Goal: Communication & Community: Answer question/provide support

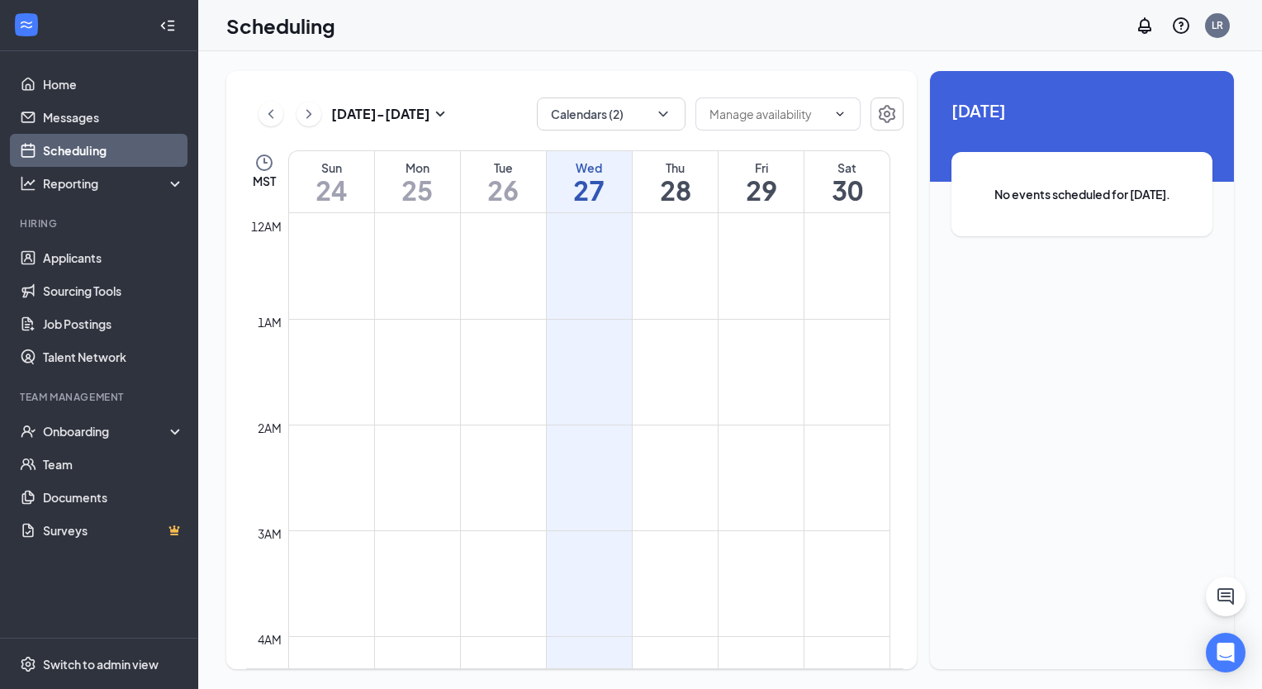
scroll to position [1342, 0]
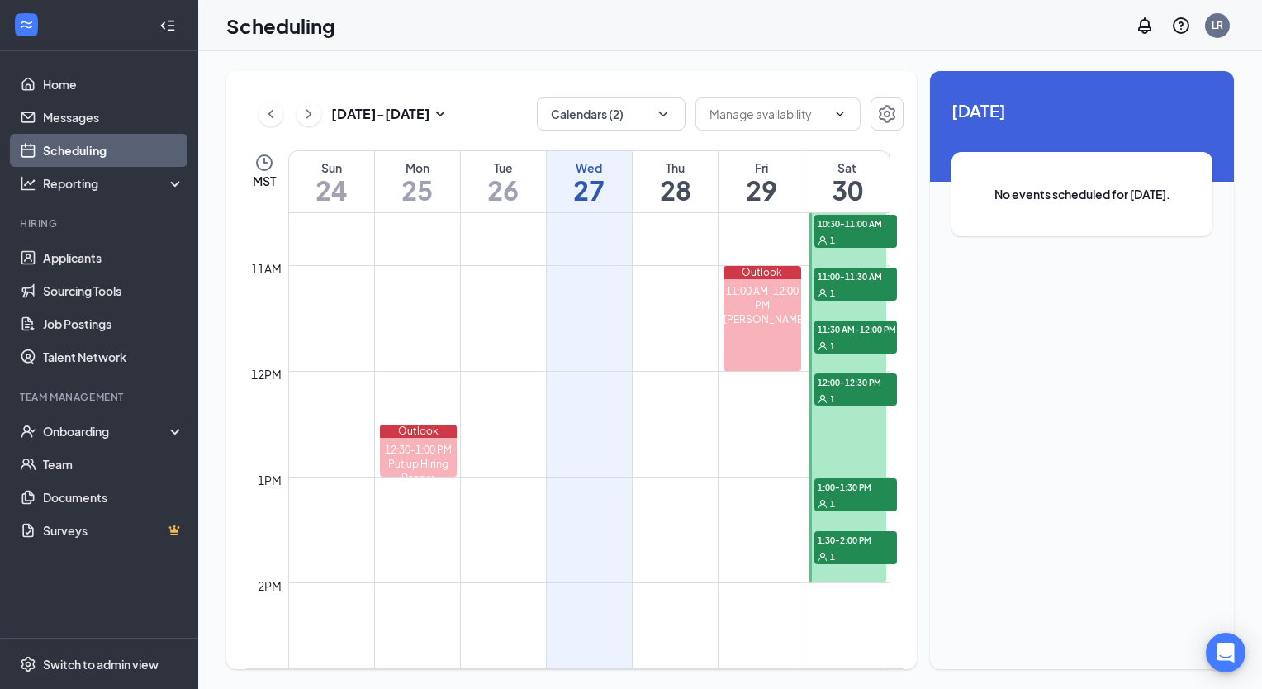
scroll to position [1039, 0]
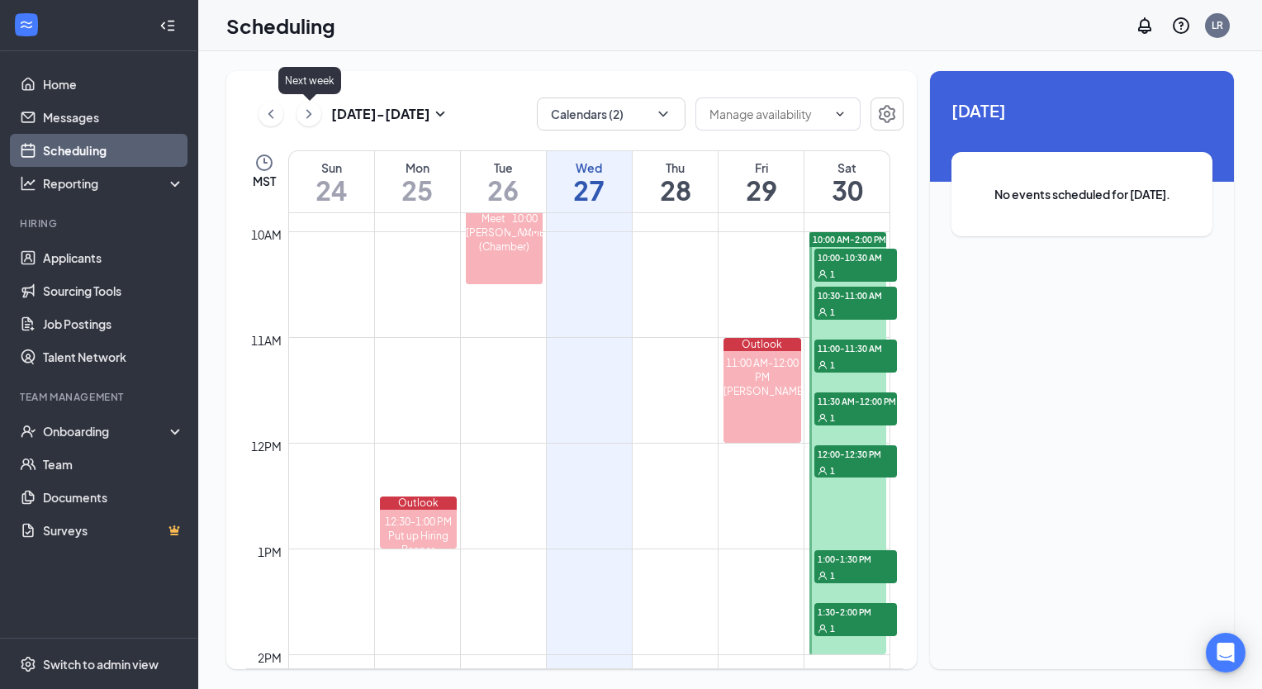
click at [301, 112] on icon "ChevronRight" at bounding box center [309, 114] width 17 height 20
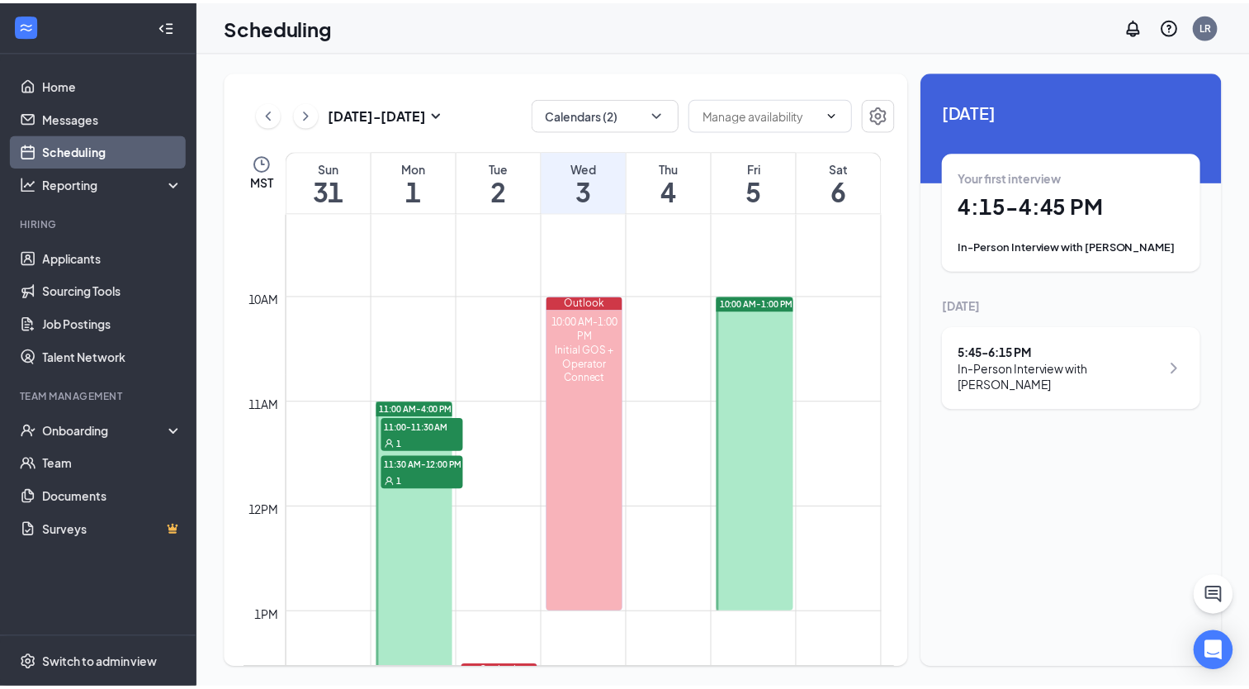
scroll to position [930, 0]
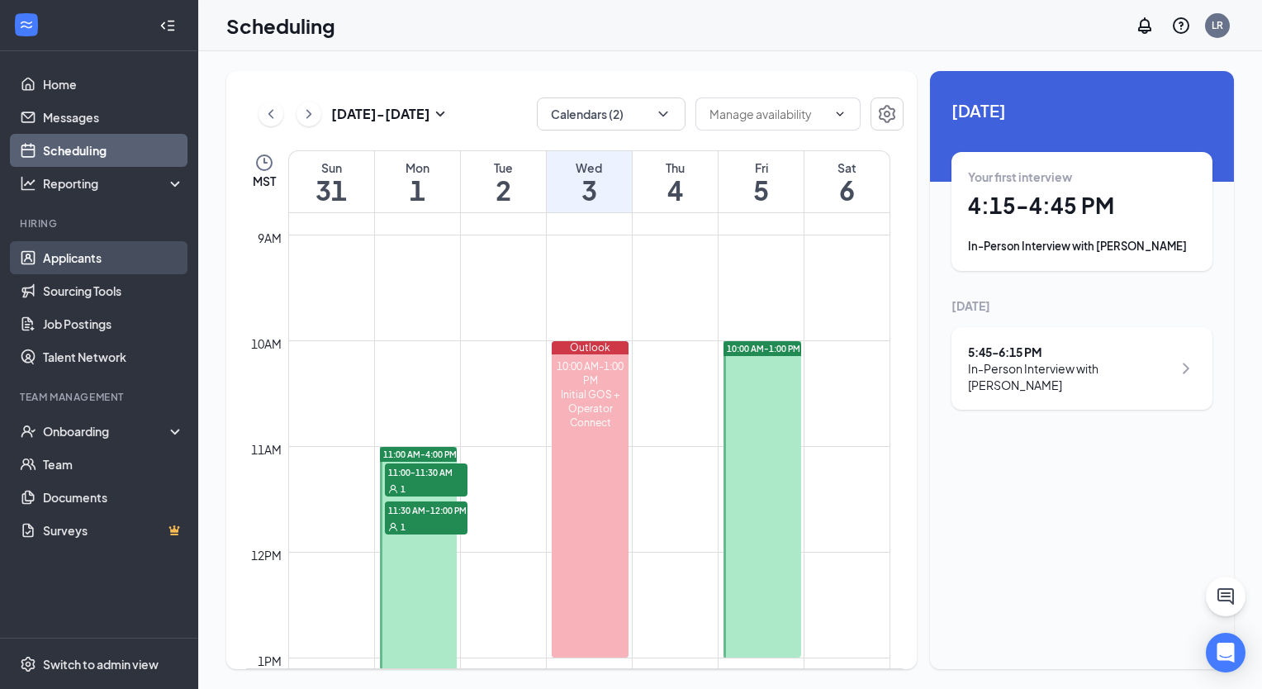
click at [82, 260] on link "Applicants" at bounding box center [113, 257] width 141 height 33
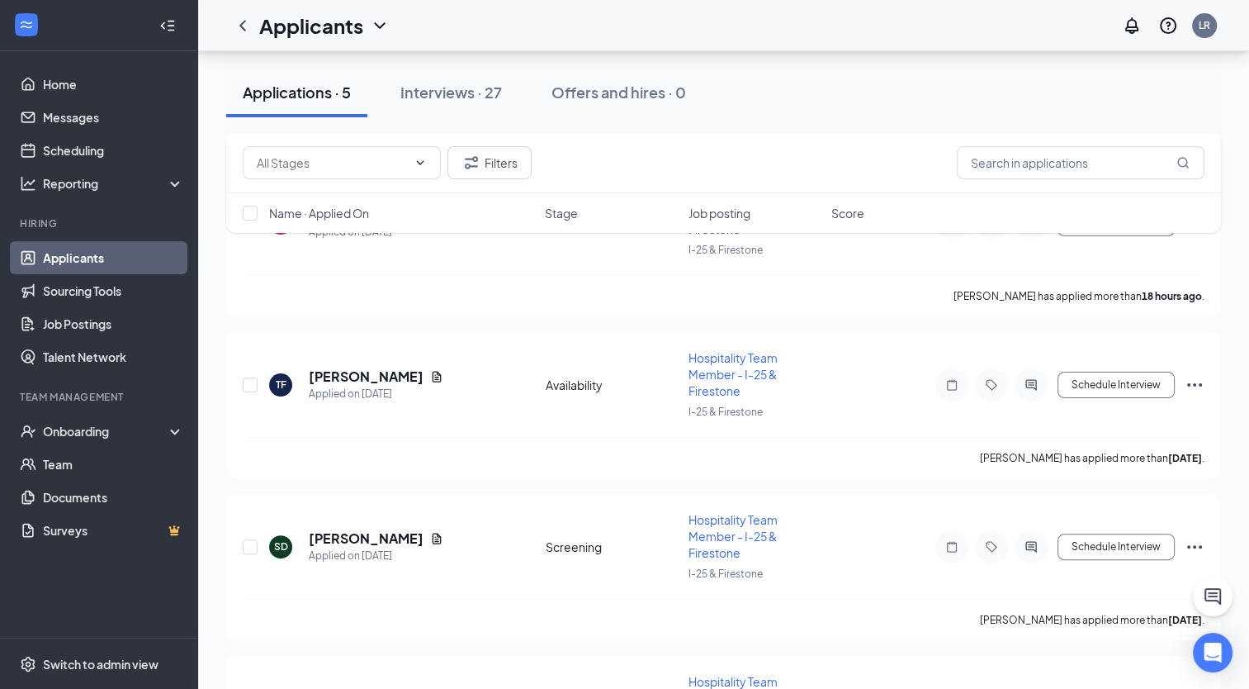
scroll to position [433, 0]
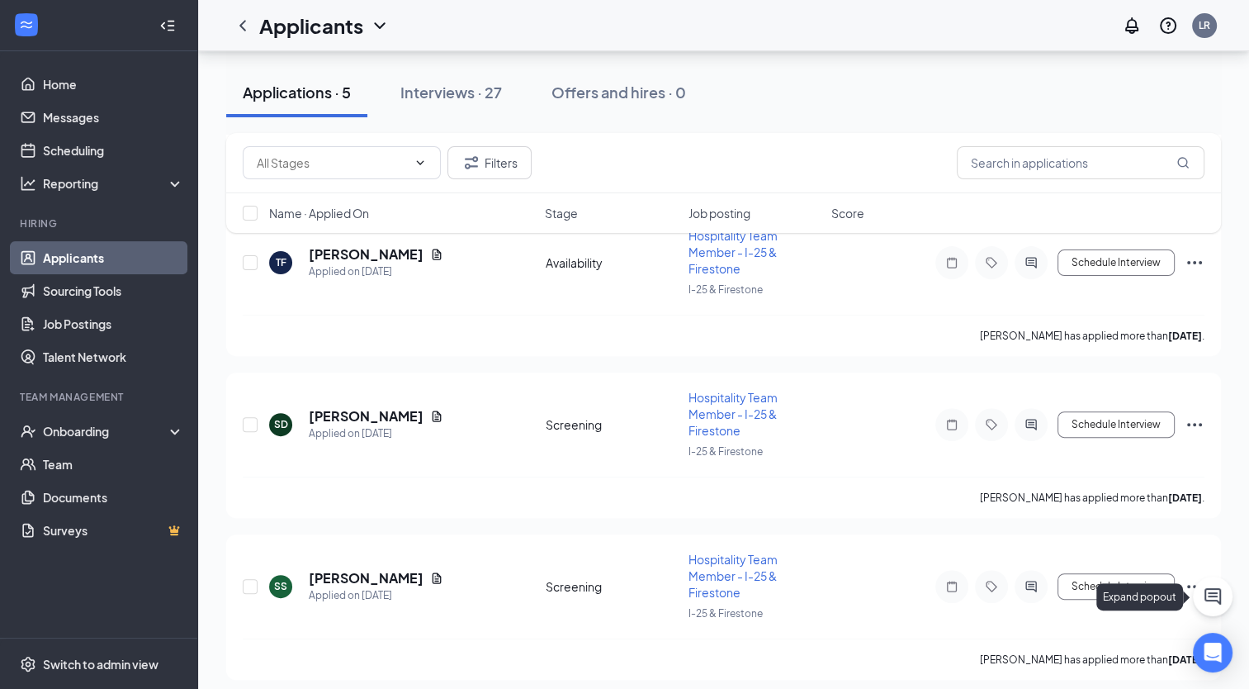
click at [1214, 597] on icon "ChatActive" at bounding box center [1213, 596] width 20 height 20
click at [1098, 669] on icon "ChevronUp" at bounding box center [1101, 668] width 11 height 7
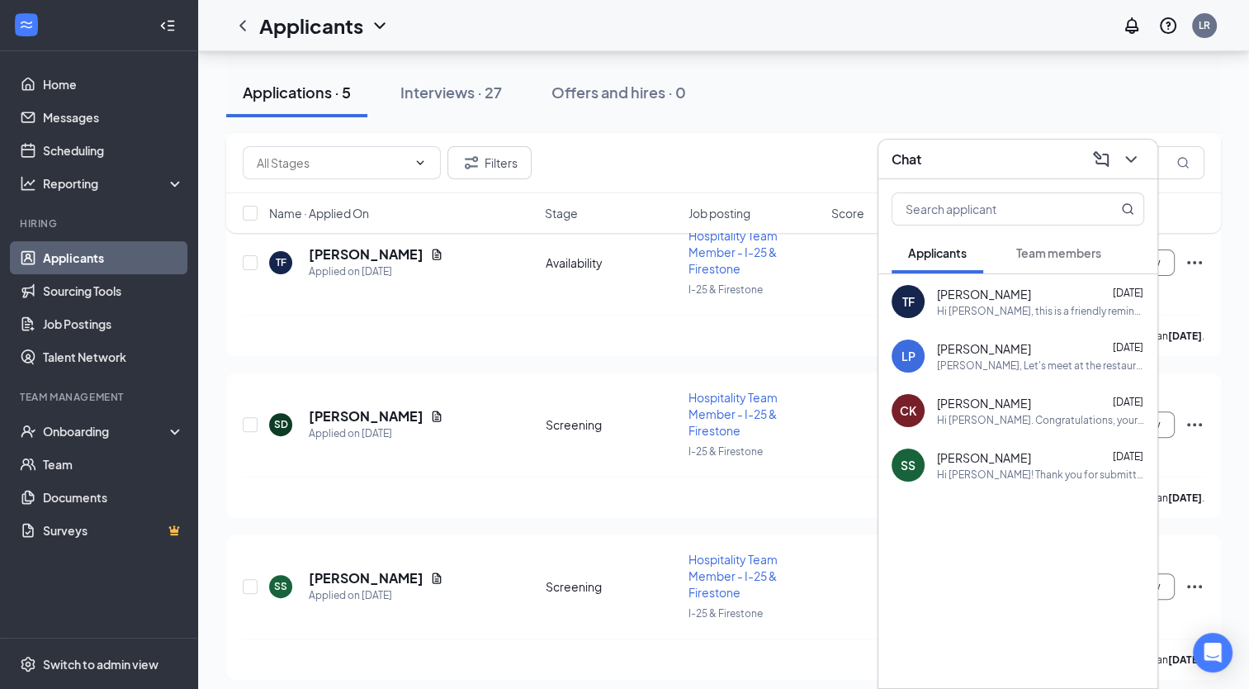
click at [1044, 247] on span "Team members" at bounding box center [1058, 252] width 85 height 15
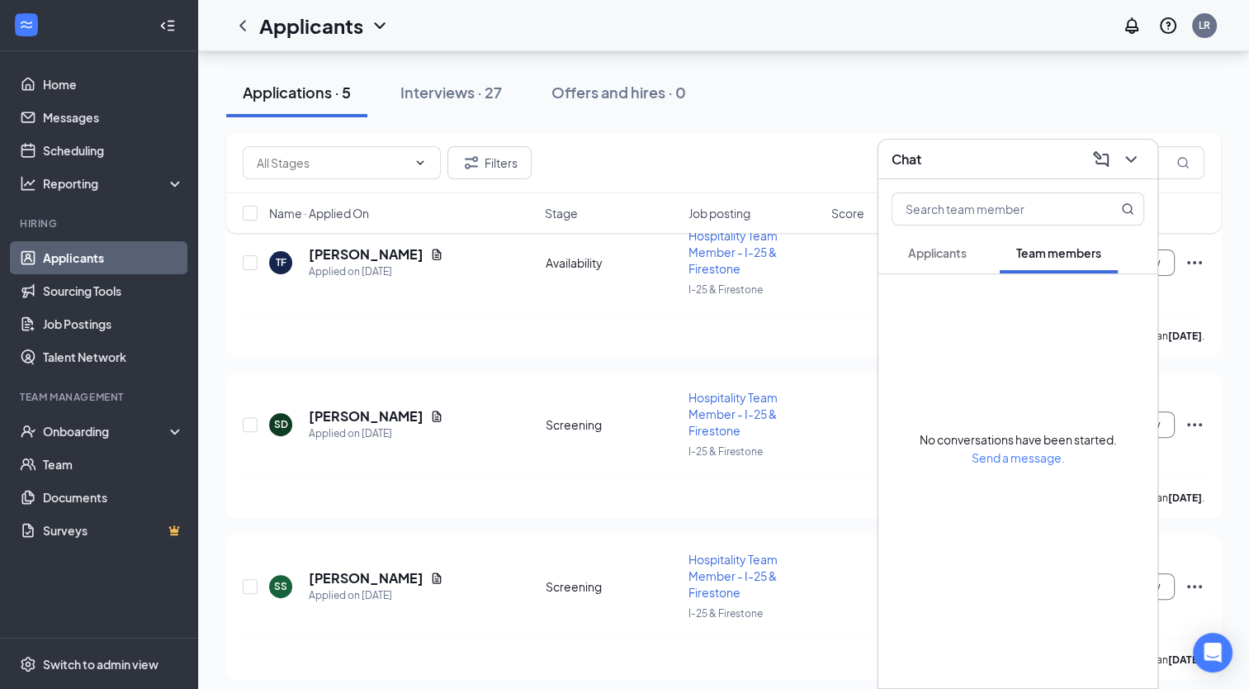
click at [927, 246] on span "Applicants" at bounding box center [937, 252] width 59 height 15
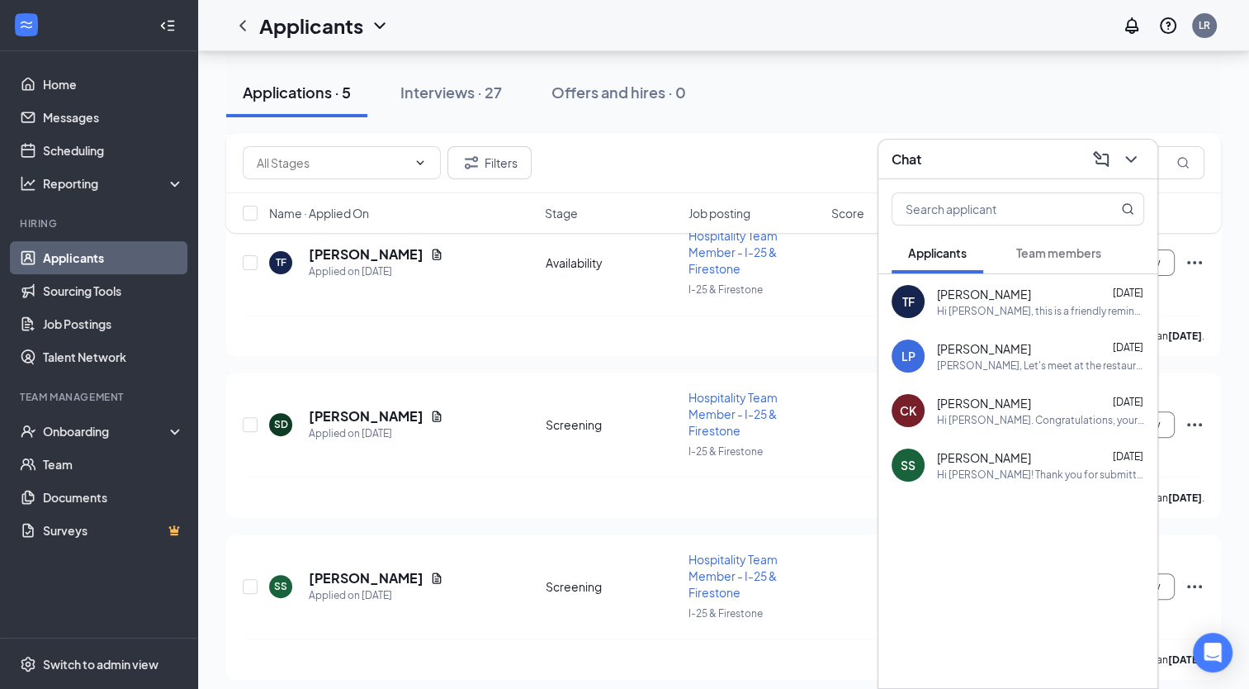
click at [958, 408] on span "Cora Koger" at bounding box center [984, 403] width 94 height 17
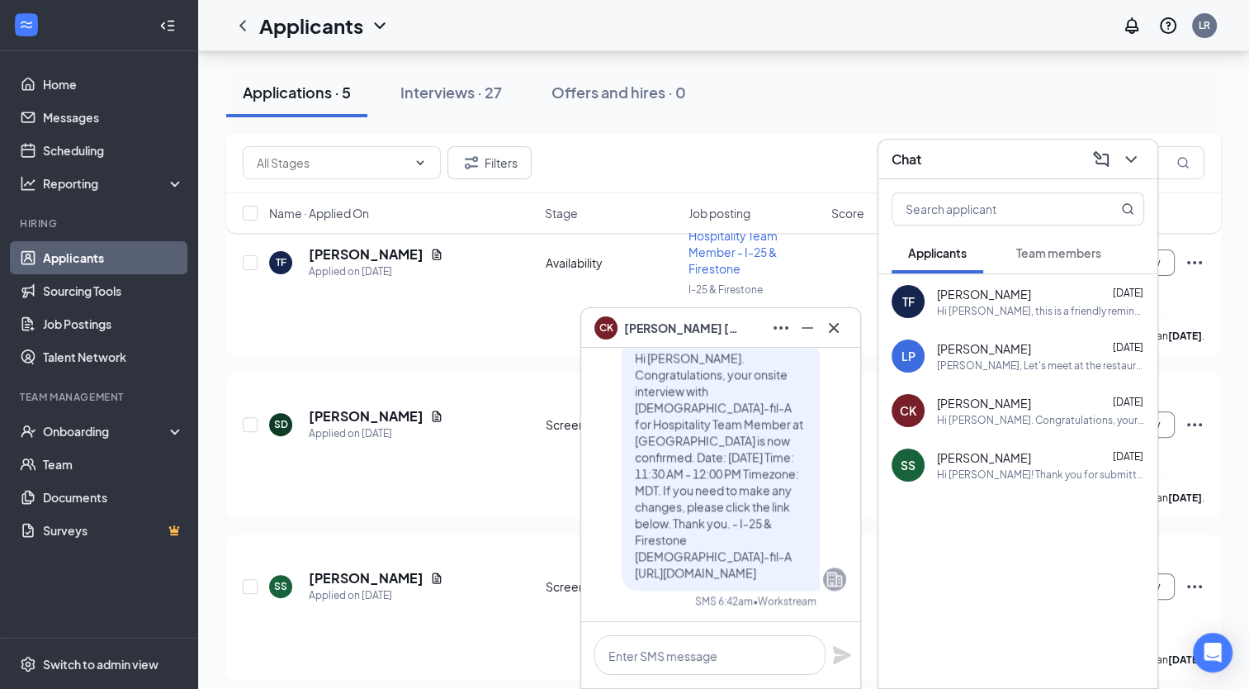
click at [948, 362] on div "Luis, Let's meet at the restaurant for this interview. We will have the hiring …" at bounding box center [1040, 365] width 207 height 14
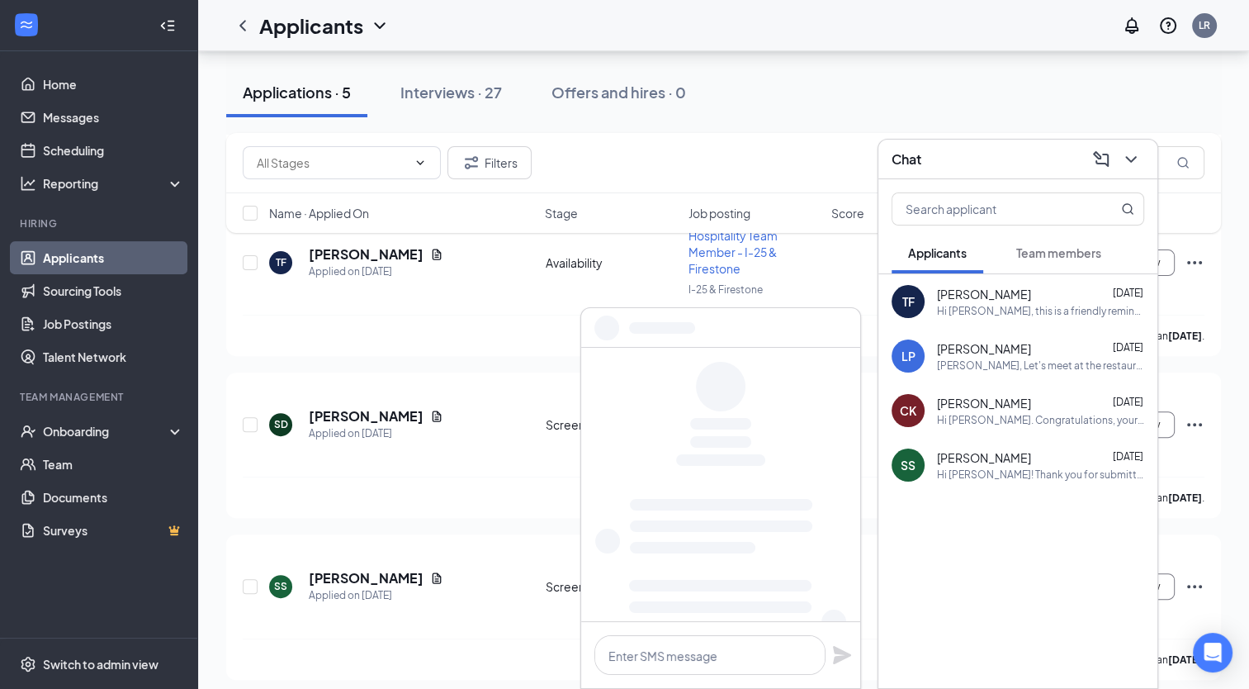
click at [937, 287] on span "Tania Flores" at bounding box center [984, 294] width 94 height 17
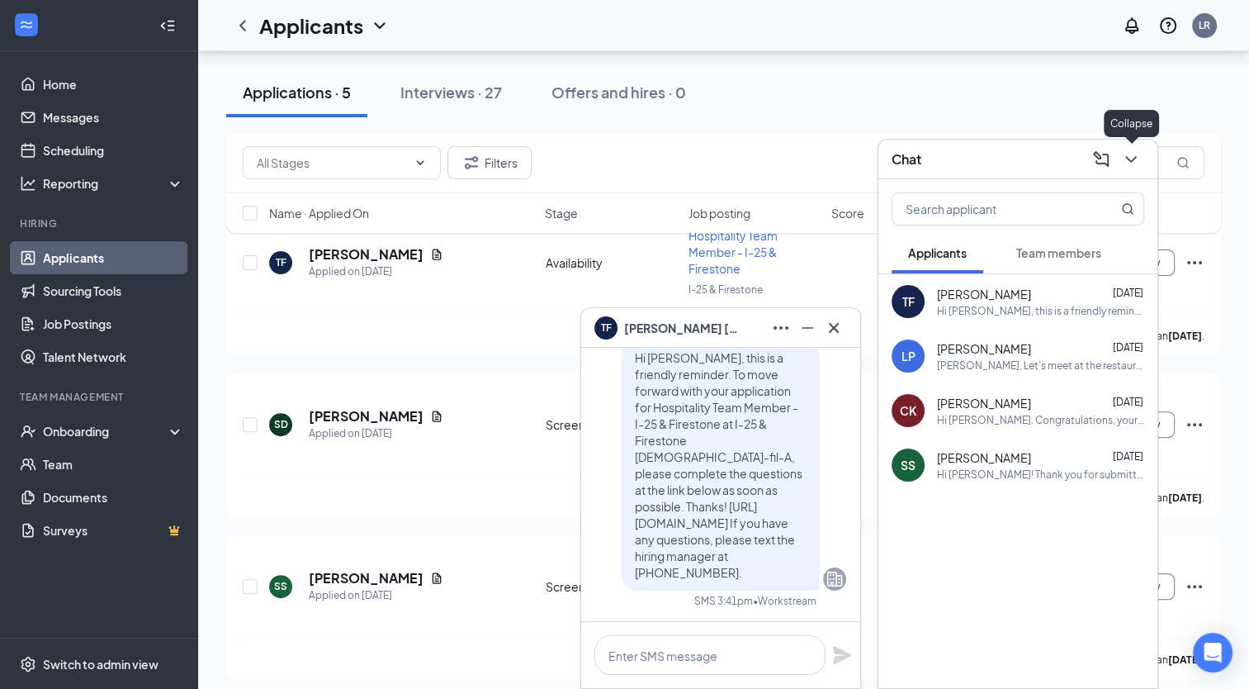
click at [1130, 157] on icon "ChevronDown" at bounding box center [1131, 159] width 20 height 20
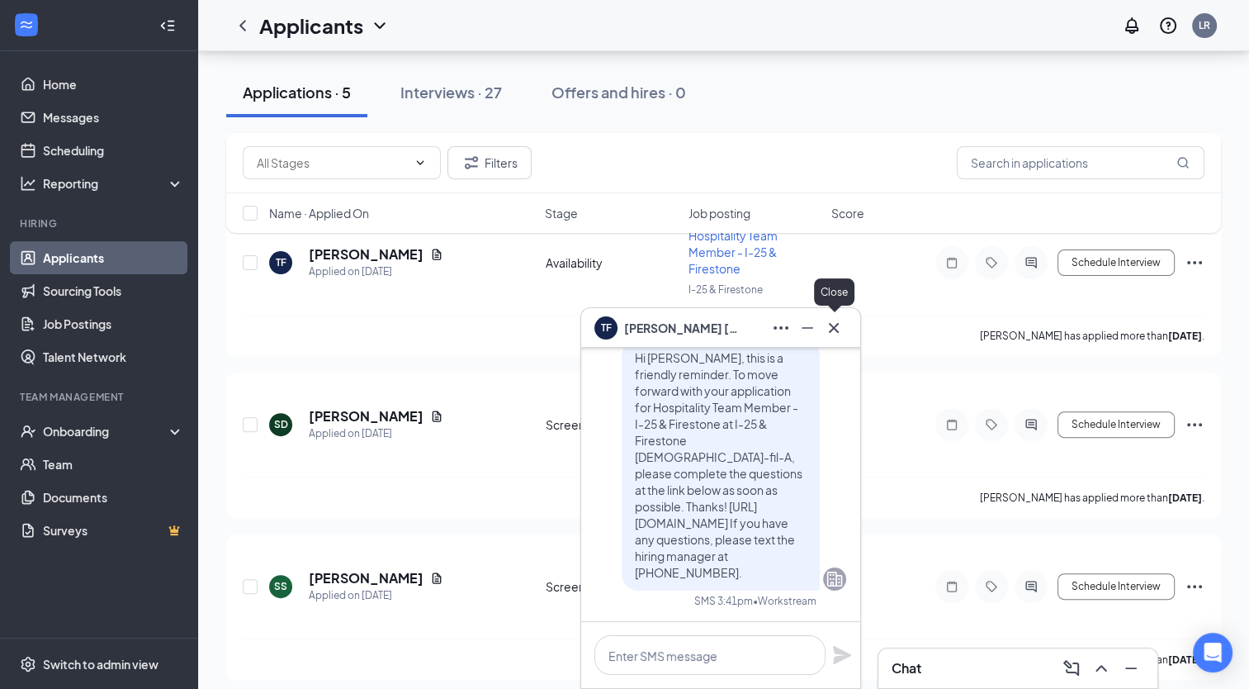
click at [829, 318] on icon "Cross" at bounding box center [834, 328] width 20 height 20
